Goal: Information Seeking & Learning: Learn about a topic

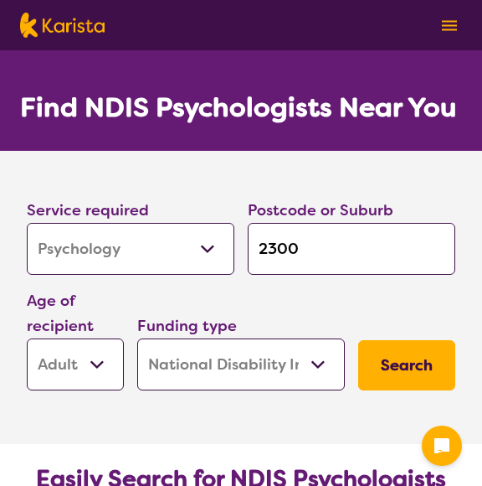
select select "Psychology"
select select "AD"
select select "NDIS"
select select "Psychology"
select select "AD"
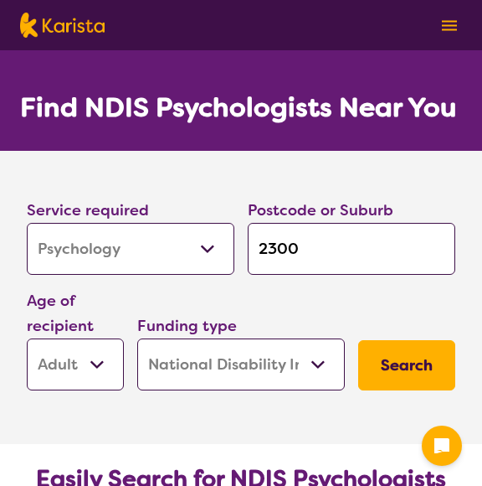
select select "NDIS"
click at [158, 249] on select "Allied Health Assistant Assessment ([MEDICAL_DATA] or [MEDICAL_DATA]) Behaviour…" at bounding box center [131, 249] width 208 height 52
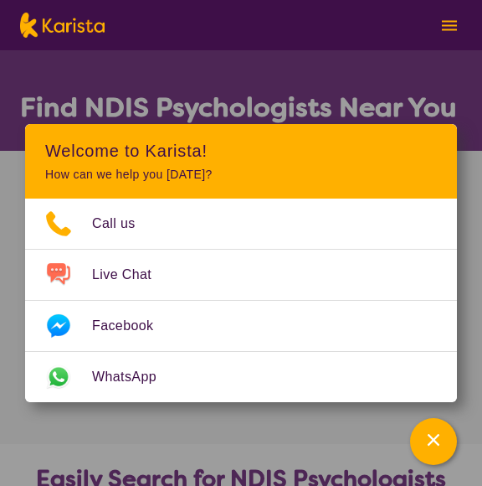
select select "[MEDICAL_DATA]"
click at [27, 223] on select "Allied Health Assistant Assessment (ADHD or Autism) Behaviour support Counselli…" at bounding box center [131, 249] width 208 height 52
select select "[MEDICAL_DATA]"
click at [193, 482] on h2 "Easily Search for NDIS Psychologists by Need & Location" at bounding box center [241, 494] width 442 height 60
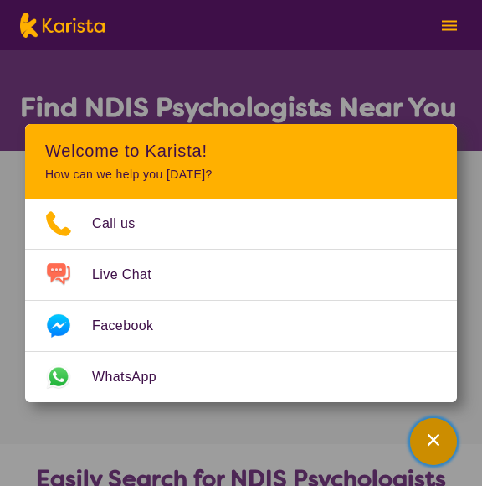
click at [444, 448] on div "Channel Menu" at bounding box center [433, 441] width 33 height 37
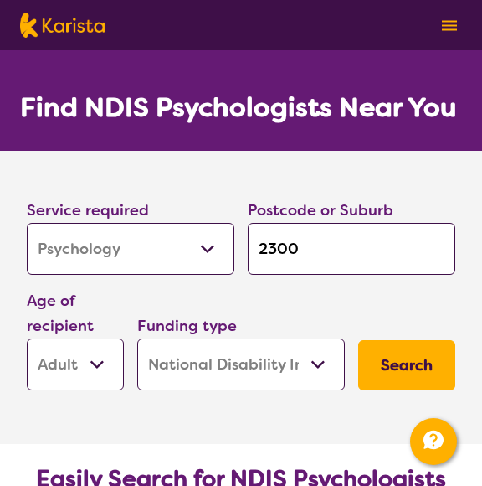
click at [330, 244] on input "2300" at bounding box center [352, 249] width 208 height 52
type input "230"
type input "23"
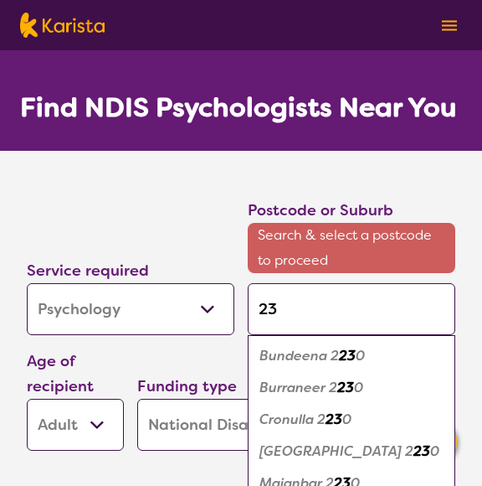
type input "2"
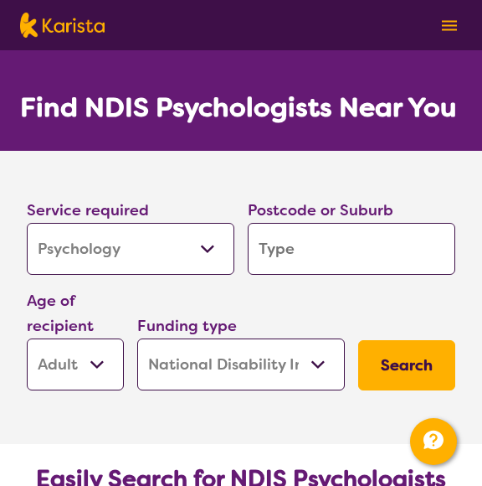
type input "s"
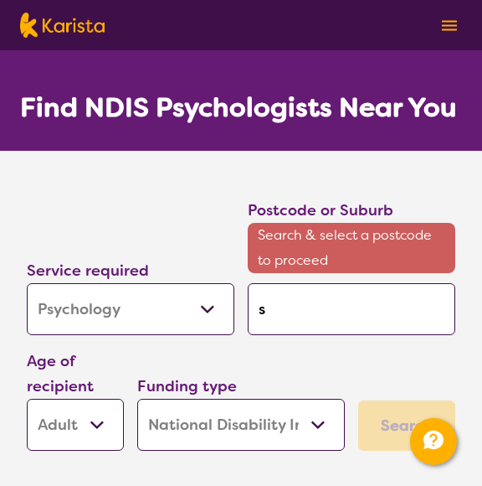
type input "si"
type input "sin"
type input "sing"
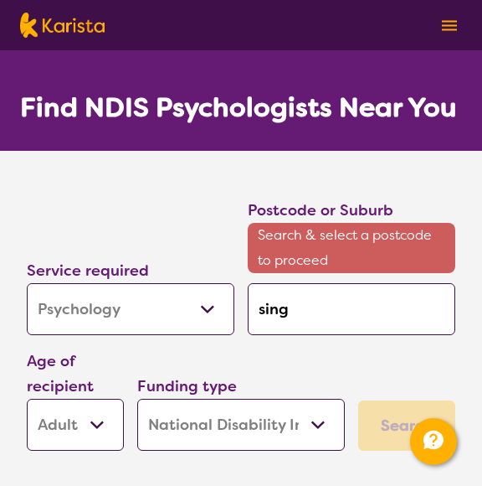
type input "sing"
type input "singl"
type input "single"
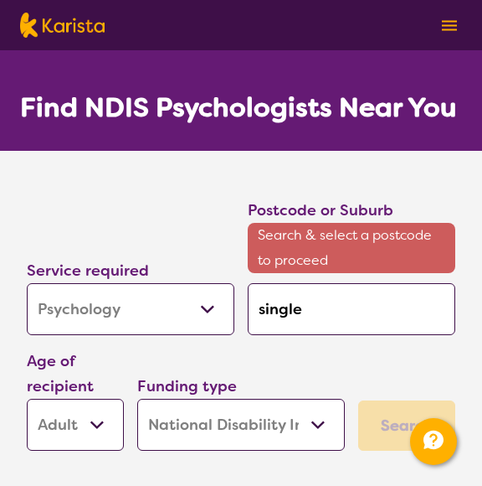
type input "singlet"
type input "singleto"
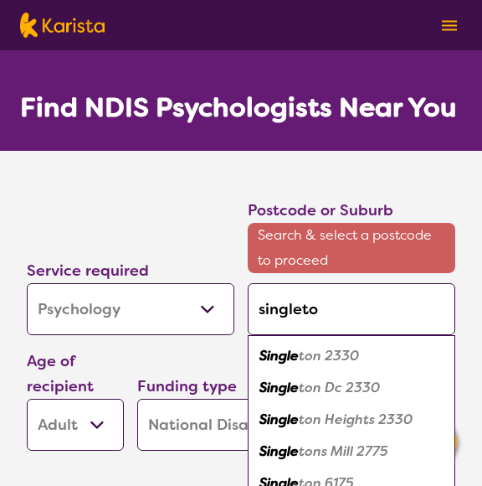
type input "singleton"
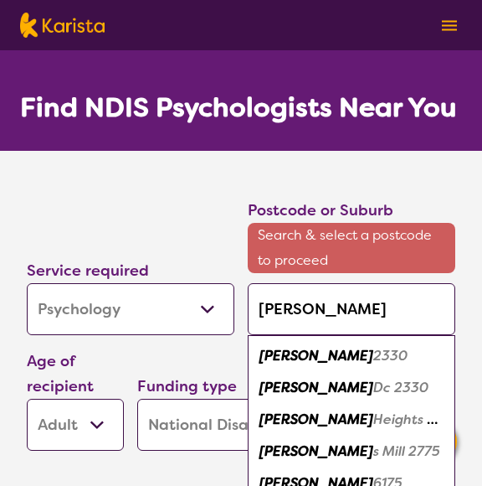
click at [373, 348] on em "2330" at bounding box center [390, 356] width 34 height 18
type input "2330"
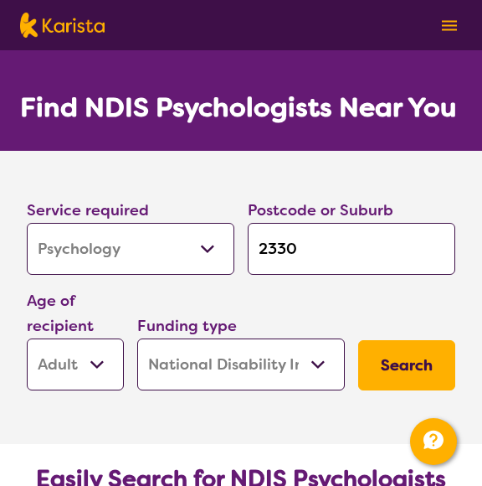
click at [221, 366] on select "Home Care Package (HCP) National Disability Insurance Scheme (NDIS) I don't know" at bounding box center [241, 364] width 208 height 52
click at [380, 364] on button "Search" at bounding box center [406, 365] width 97 height 50
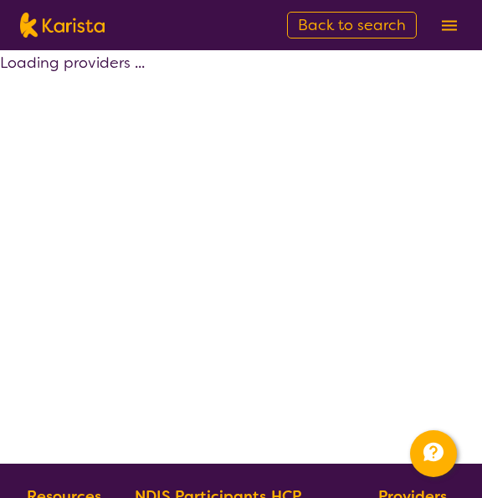
select select "by_score"
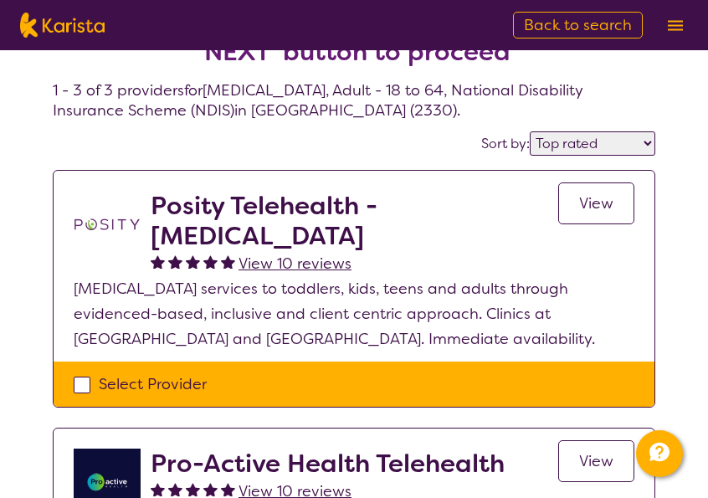
scroll to position [64, 0]
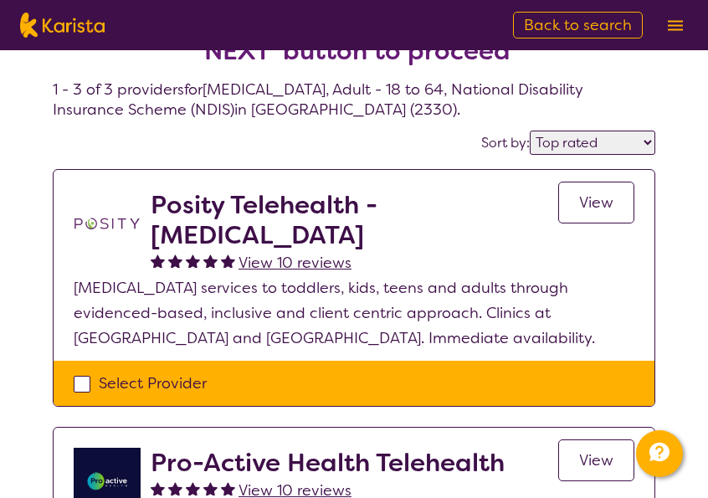
click at [481, 202] on span "View" at bounding box center [596, 203] width 34 height 20
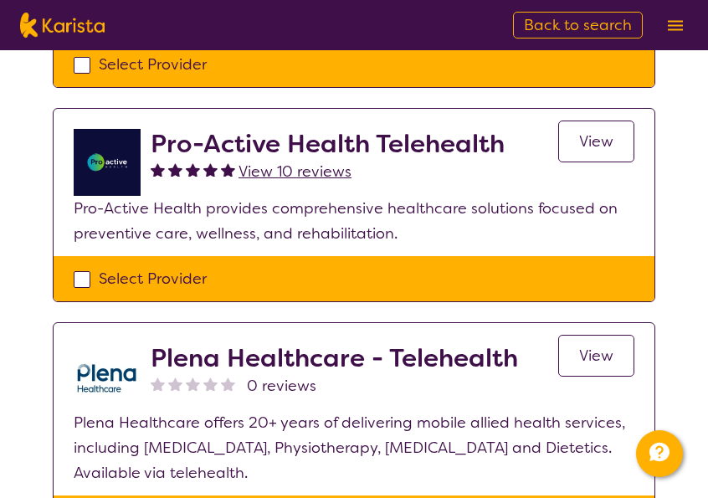
scroll to position [381, 0]
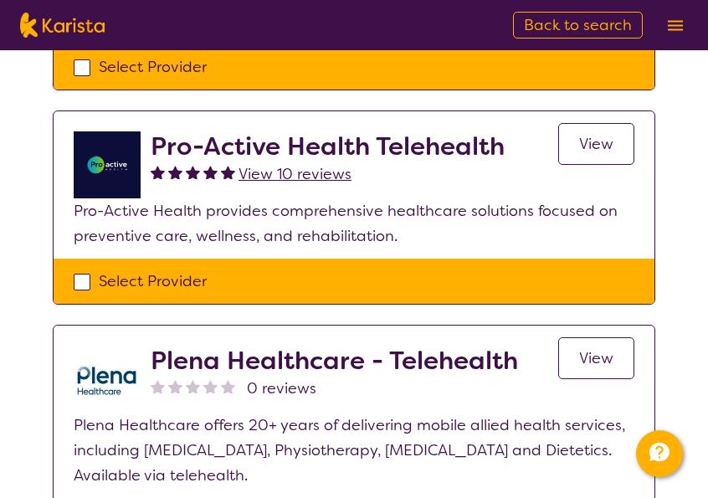
click at [481, 160] on link "View" at bounding box center [596, 144] width 76 height 42
click at [481, 358] on span "View" at bounding box center [596, 358] width 34 height 20
